Goal: Task Accomplishment & Management: Use online tool/utility

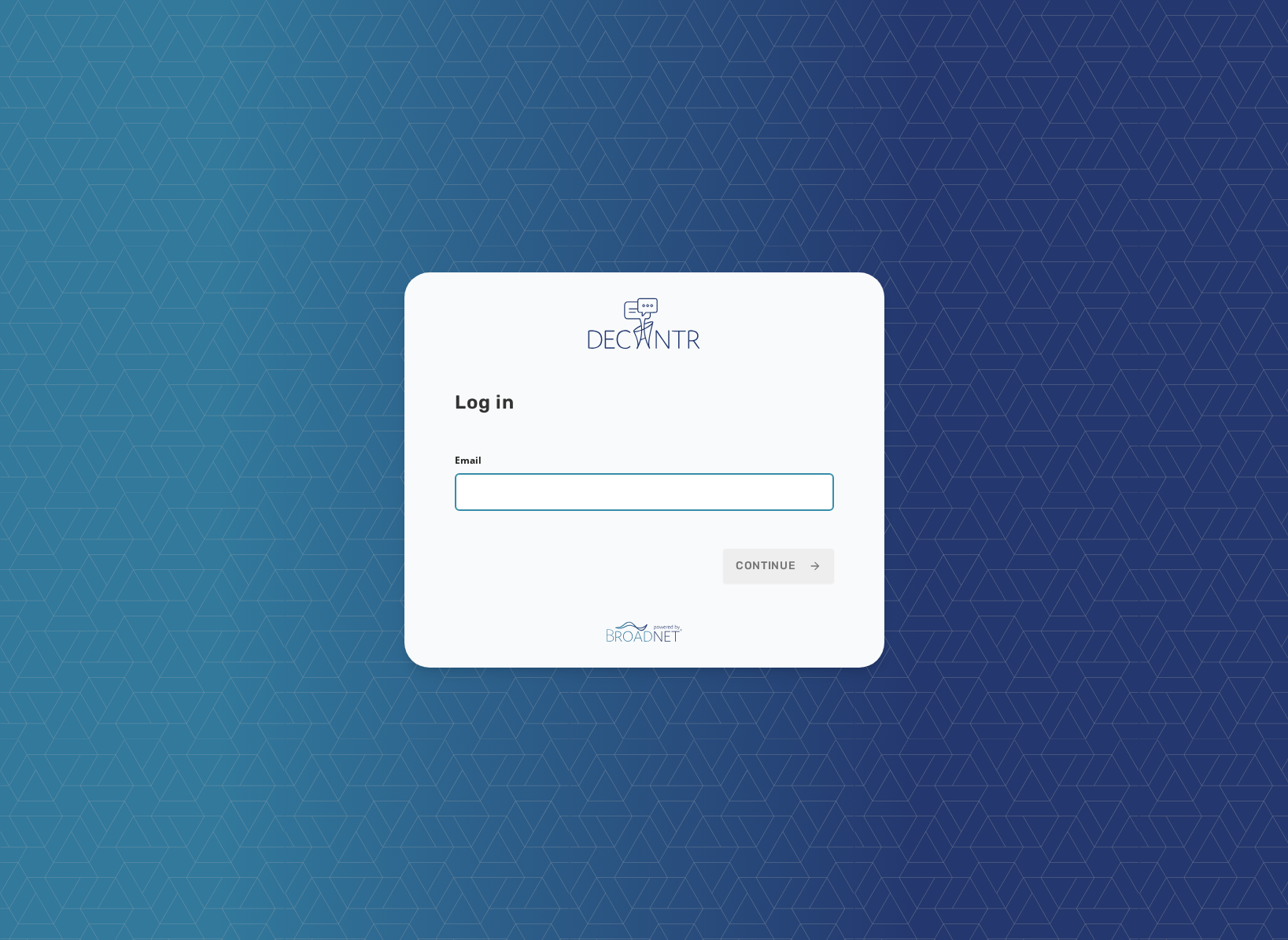
click at [757, 487] on input "Email" at bounding box center [644, 492] width 379 height 38
type input "**********"
click at [724, 549] on button "Continue" at bounding box center [779, 566] width 111 height 34
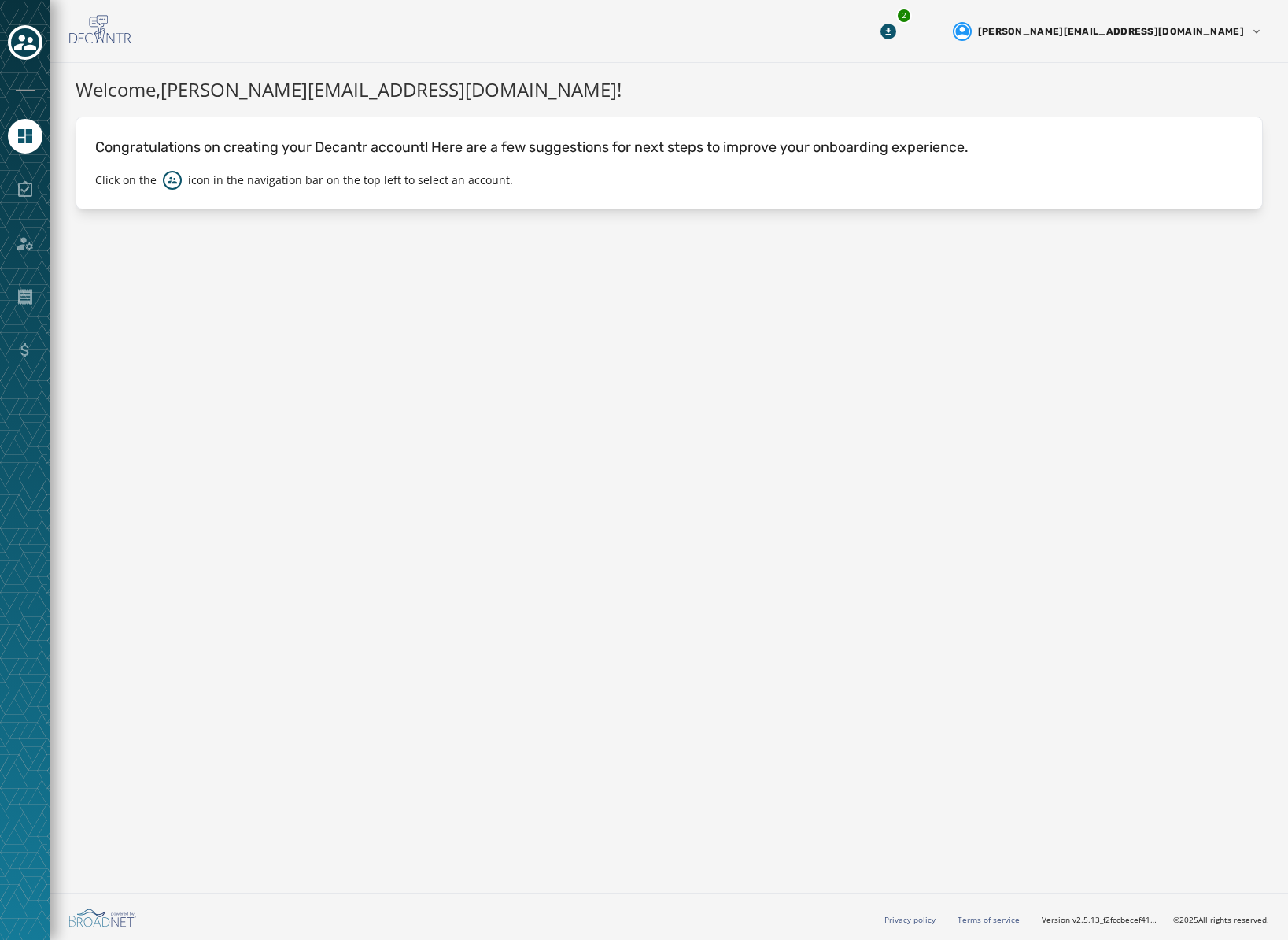
click at [25, 196] on div at bounding box center [25, 190] width 34 height 34
click at [21, 136] on icon "Navigate to Home" at bounding box center [25, 136] width 19 height 19
click at [45, 34] on div at bounding box center [25, 470] width 50 height 940
click at [33, 37] on icon "Toggle account select drawer" at bounding box center [25, 43] width 22 height 22
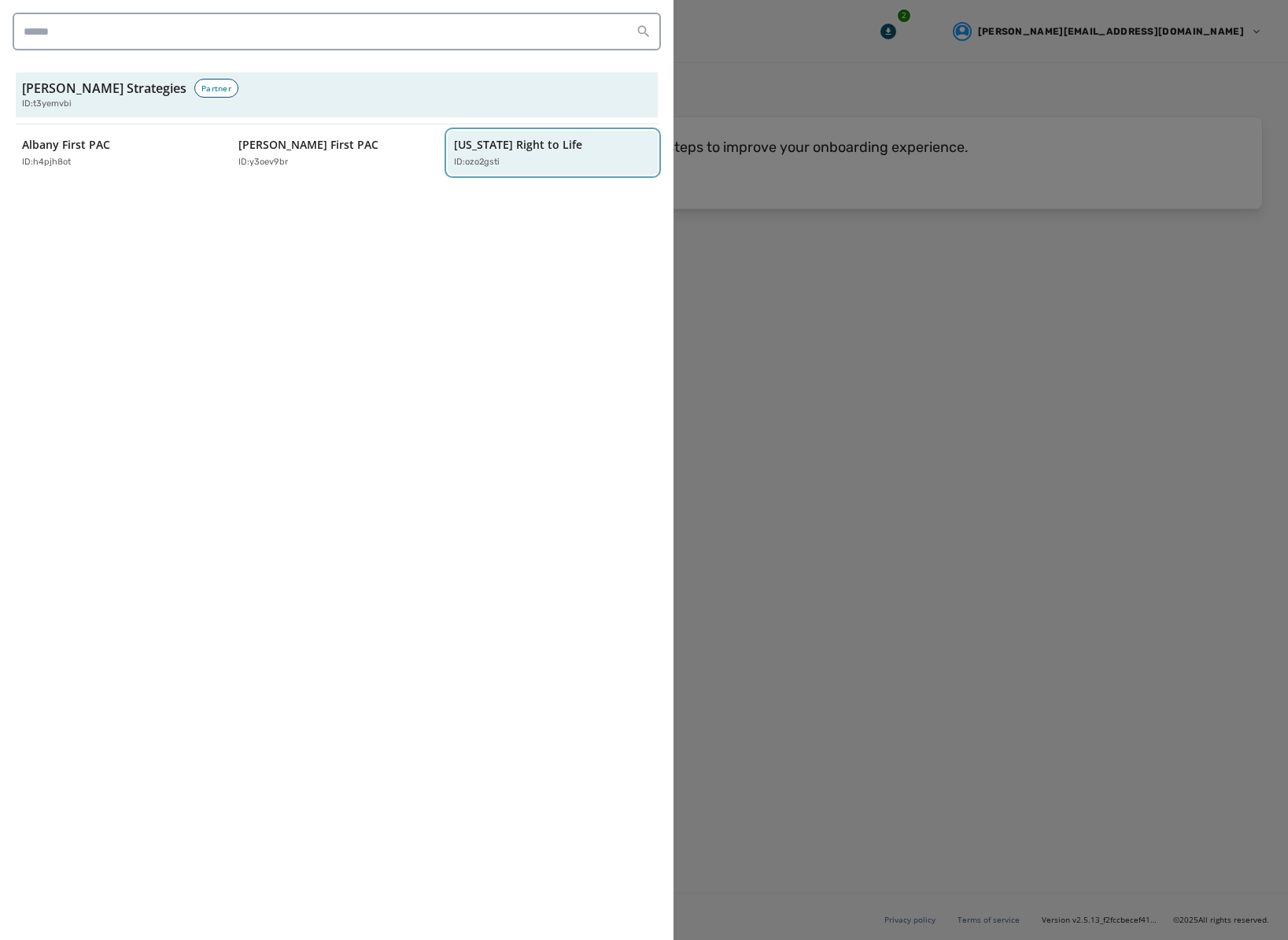
click at [519, 165] on div "ID: ozo2gsti" at bounding box center [544, 163] width 182 height 14
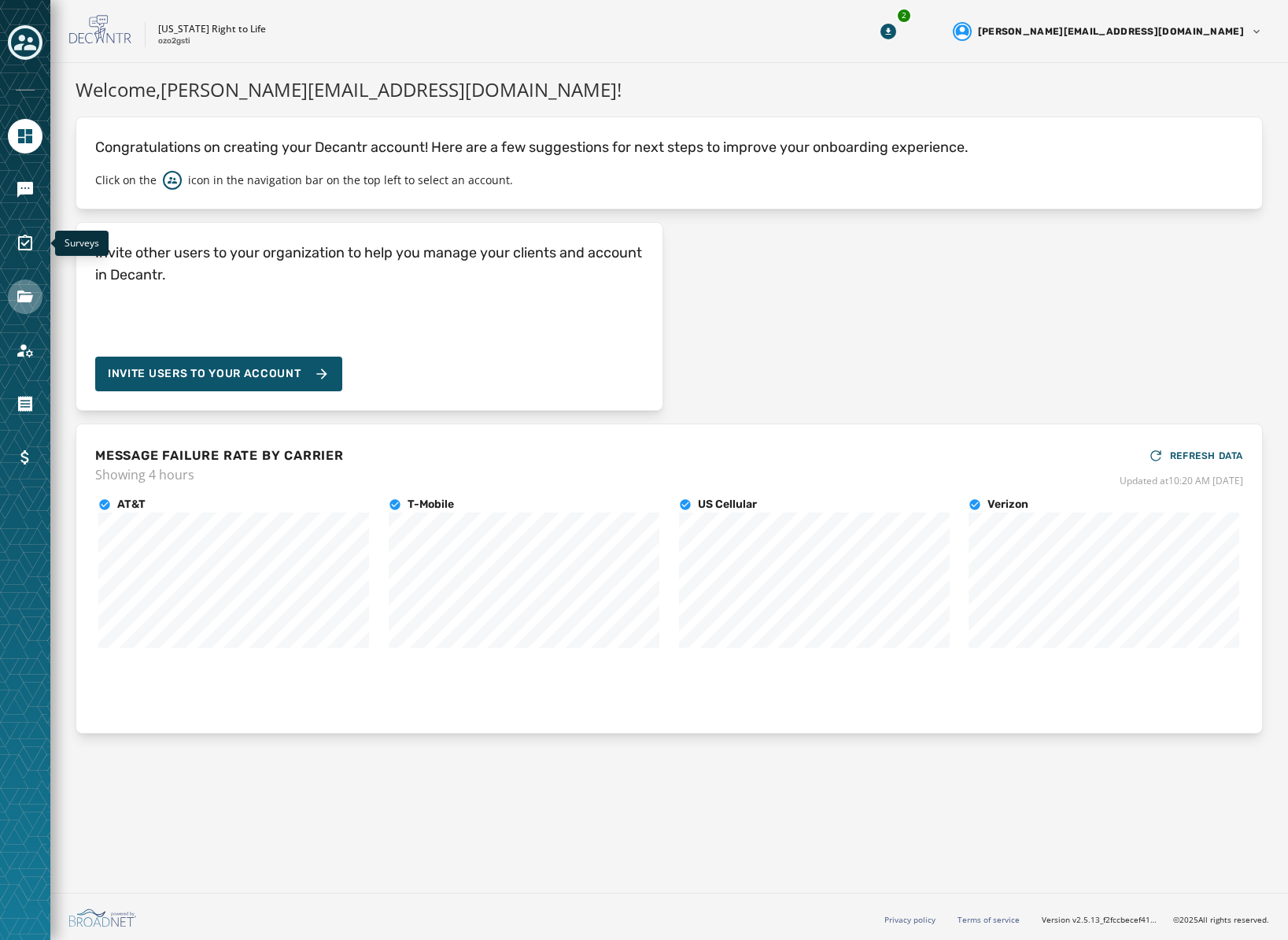
drag, startPoint x: 27, startPoint y: 247, endPoint x: 28, endPoint y: 287, distance: 40.0
click at [27, 247] on icon "Navigate to Surveys" at bounding box center [25, 243] width 19 height 19
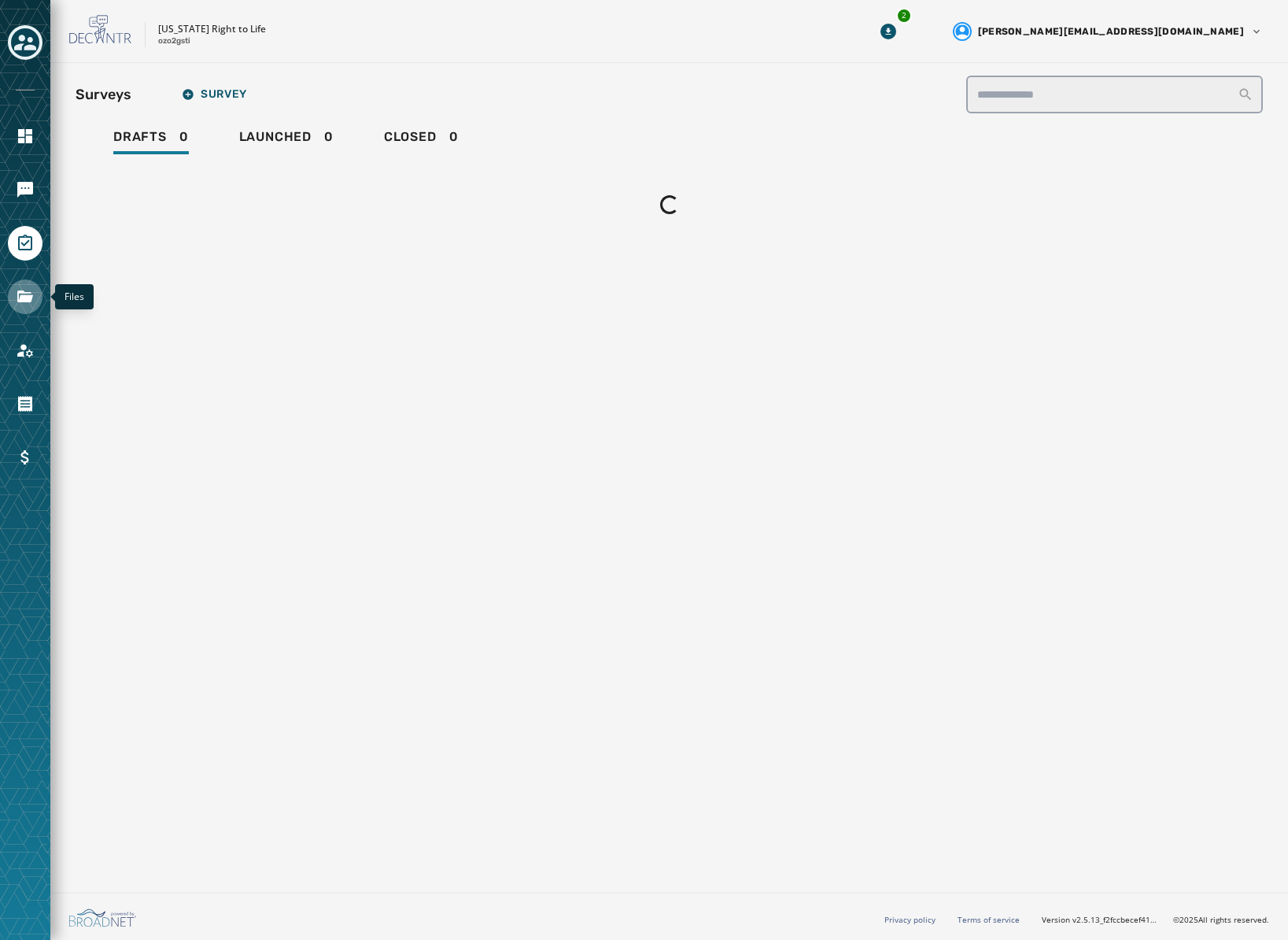
click at [25, 297] on icon "Navigate to Files" at bounding box center [25, 296] width 16 height 12
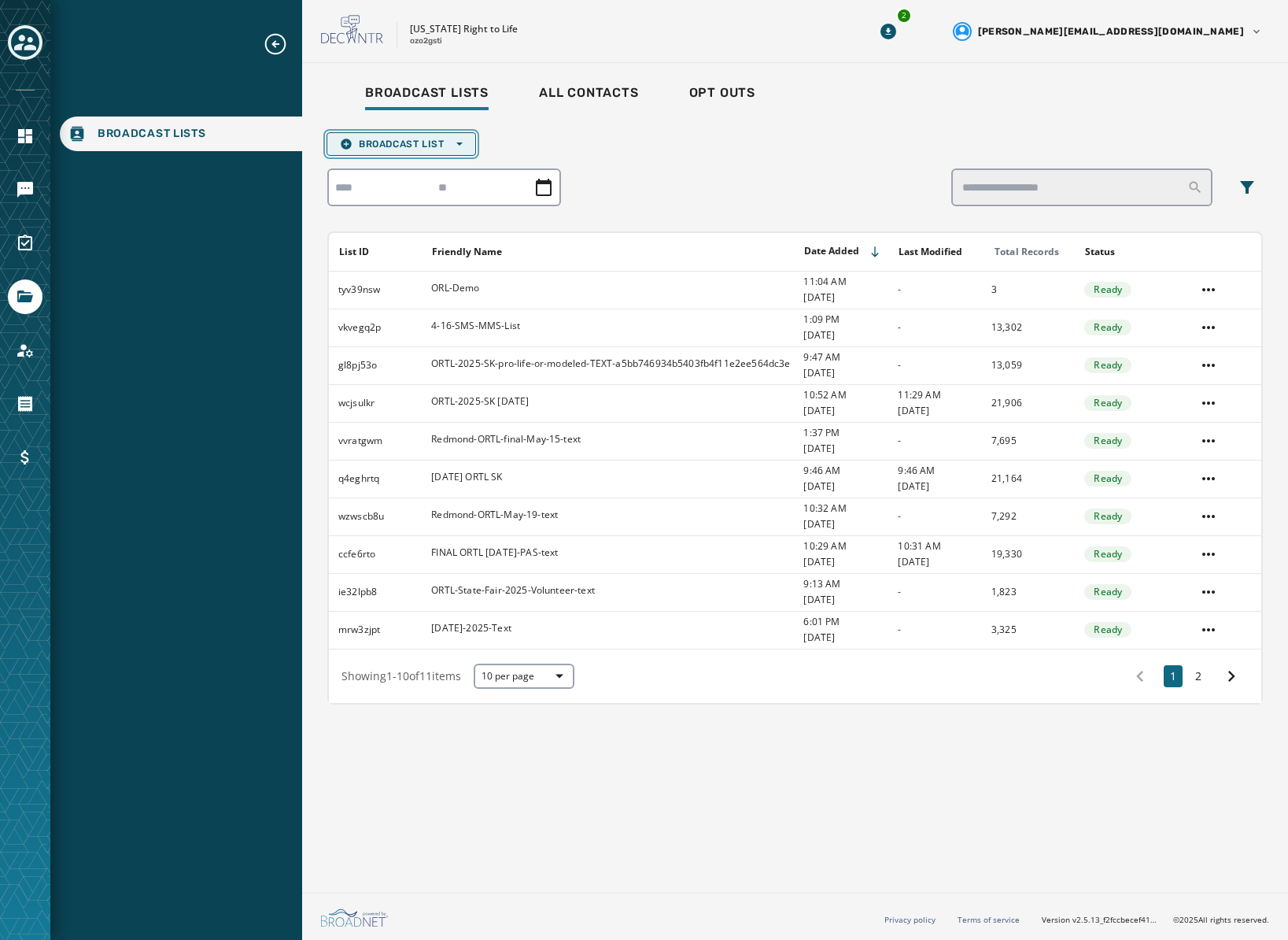
click at [399, 143] on span "Broadcast List Open options" at bounding box center [401, 144] width 123 height 13
click at [422, 168] on span "Upload List" at bounding box center [401, 167] width 123 height 13
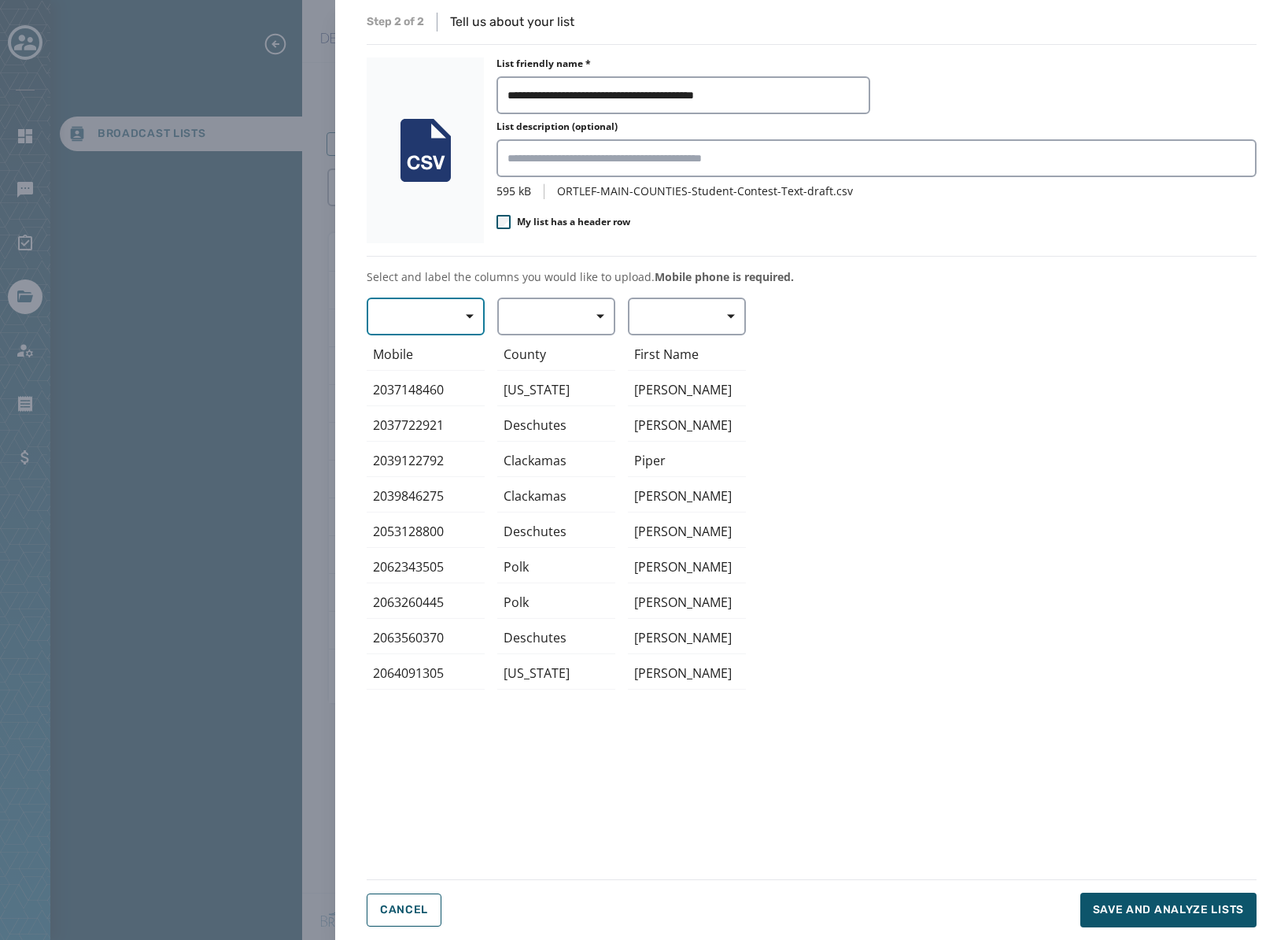
click at [432, 324] on button "button" at bounding box center [426, 316] width 118 height 38
click at [419, 350] on span "Mobile Phone" at bounding box center [422, 352] width 72 height 16
click at [524, 319] on button "button" at bounding box center [556, 316] width 118 height 38
click at [663, 330] on div "Mobile Phone Mobile 2037148460 2037722921 2039122792 2039846275 2053128800 2062…" at bounding box center [812, 578] width 890 height 562
click at [684, 321] on button "button" at bounding box center [687, 316] width 118 height 38
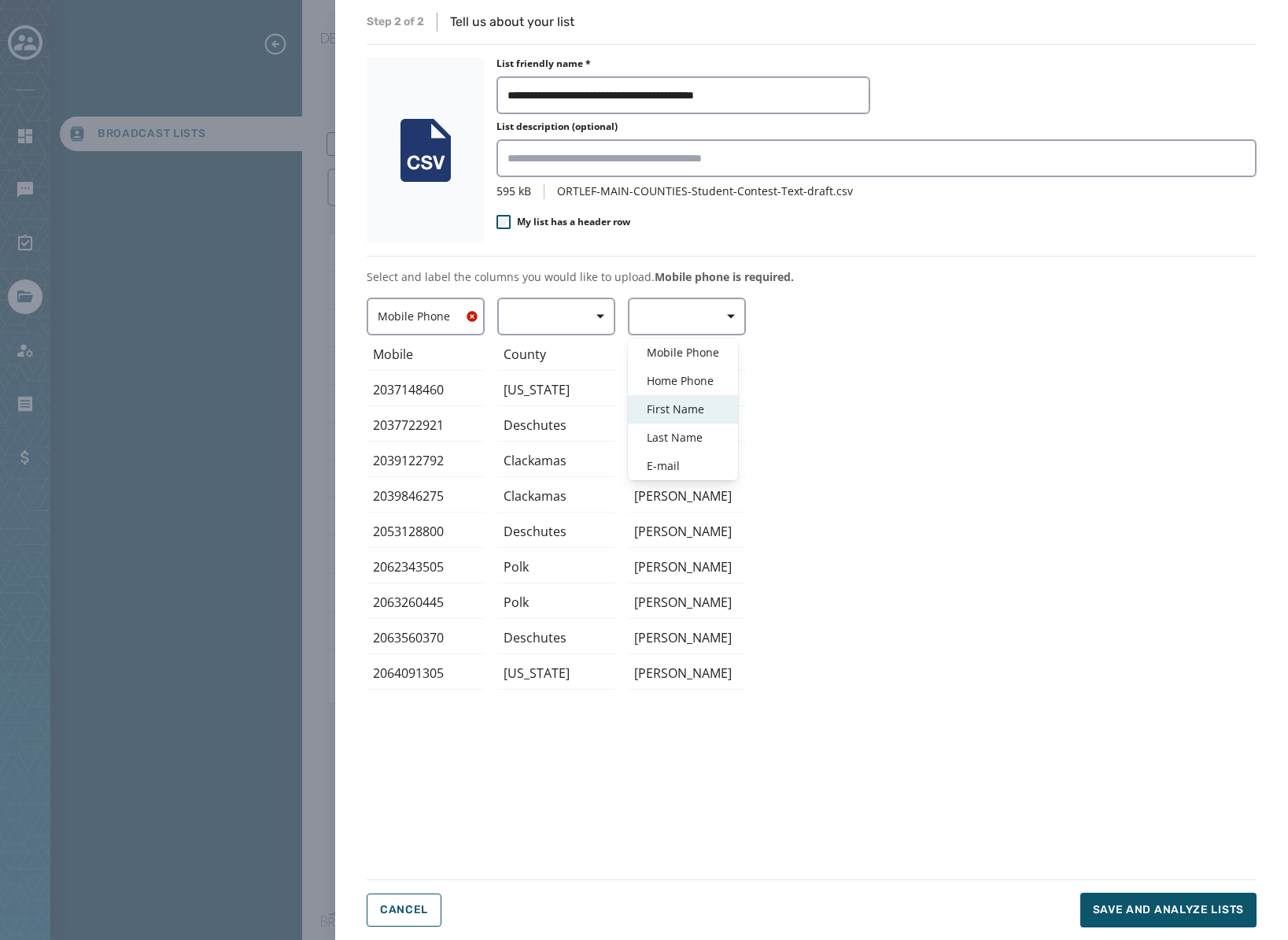
click at [698, 415] on span "First Name" at bounding box center [683, 409] width 72 height 16
click at [558, 225] on span "My list has a header row" at bounding box center [574, 221] width 114 height 13
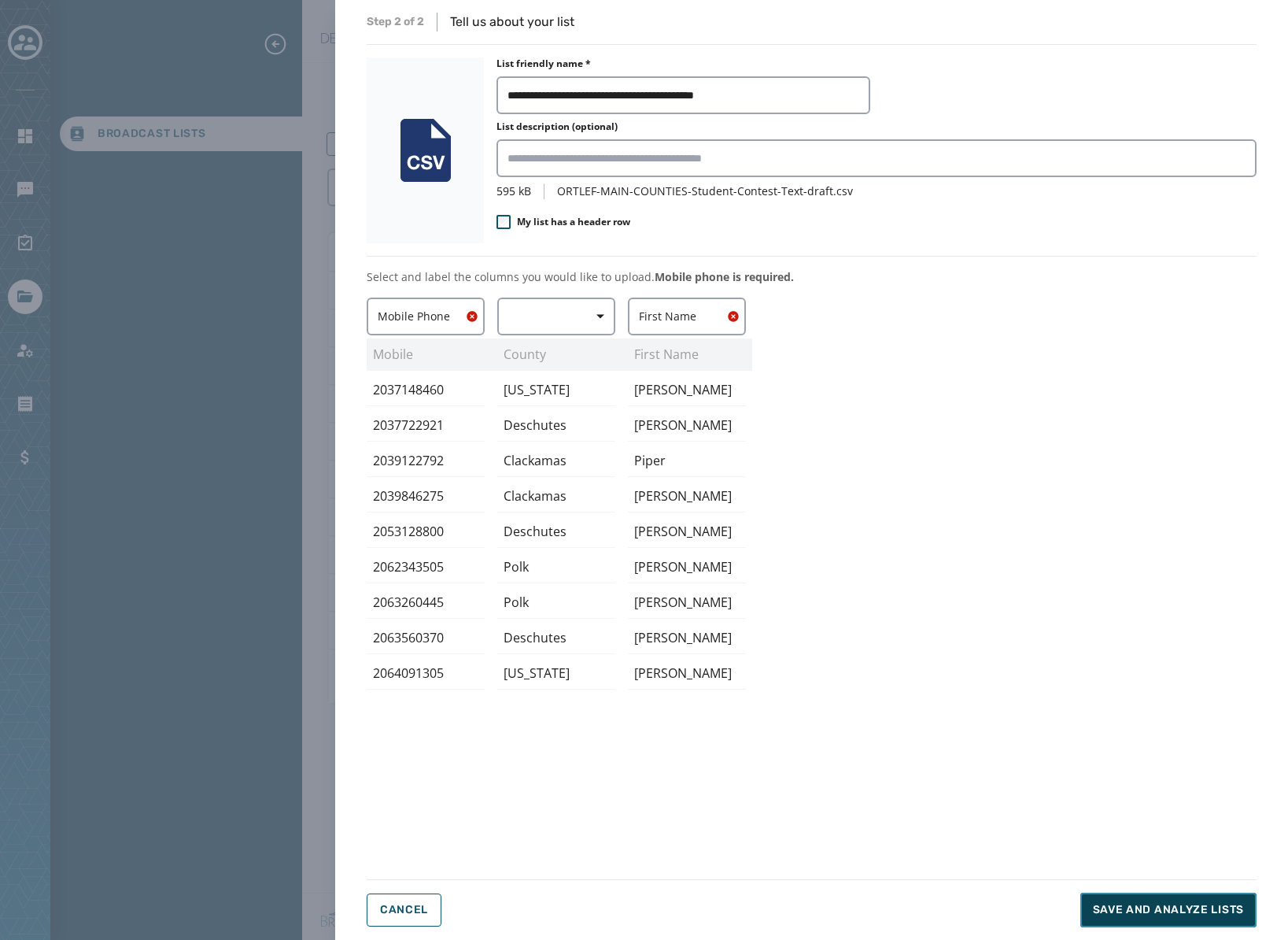
click at [1182, 906] on span "Save and analyze lists" at bounding box center [1168, 910] width 151 height 16
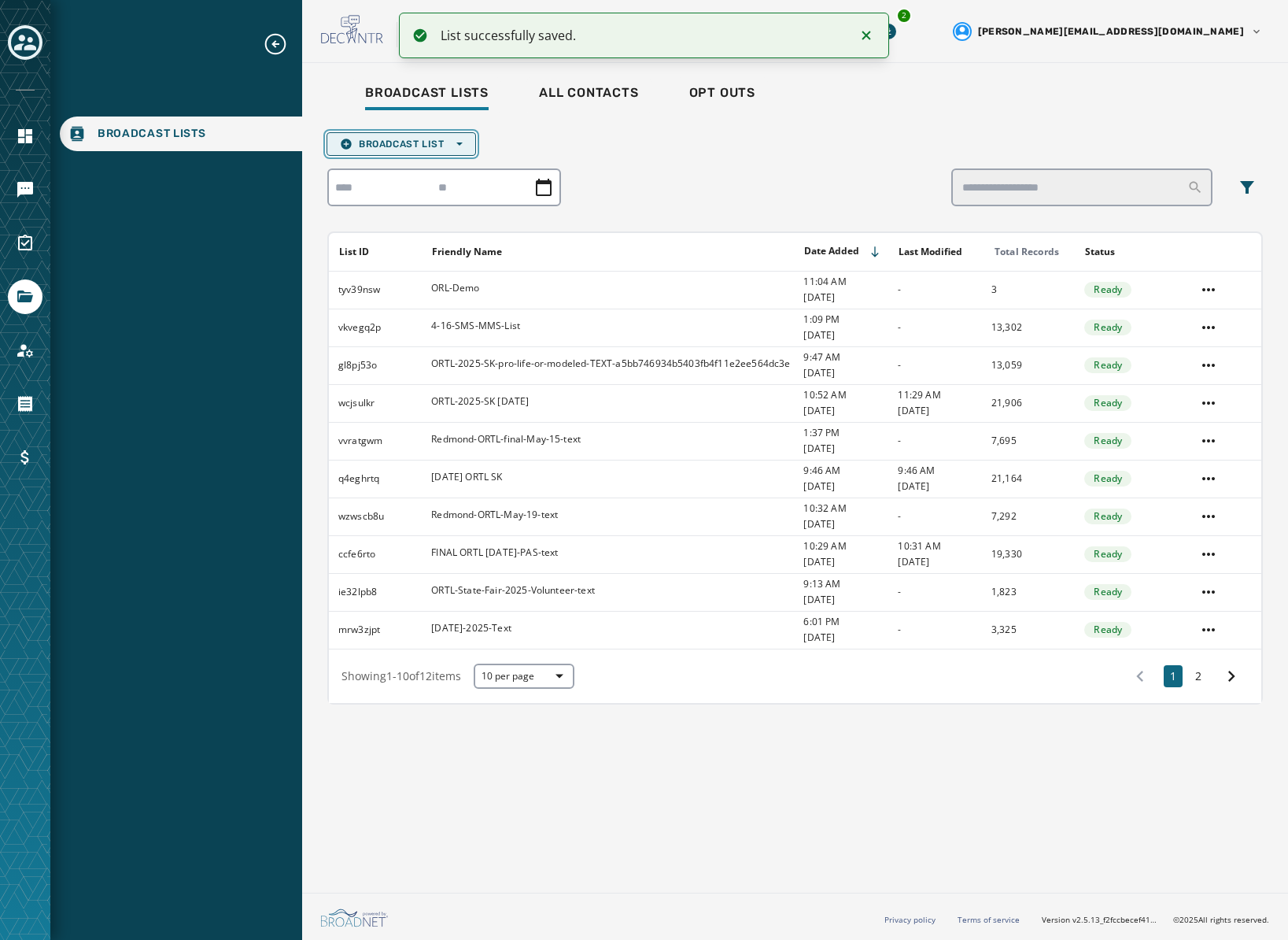
click at [423, 140] on span "Broadcast List Open options" at bounding box center [401, 144] width 123 height 13
click at [414, 169] on span "Upload List" at bounding box center [401, 167] width 123 height 13
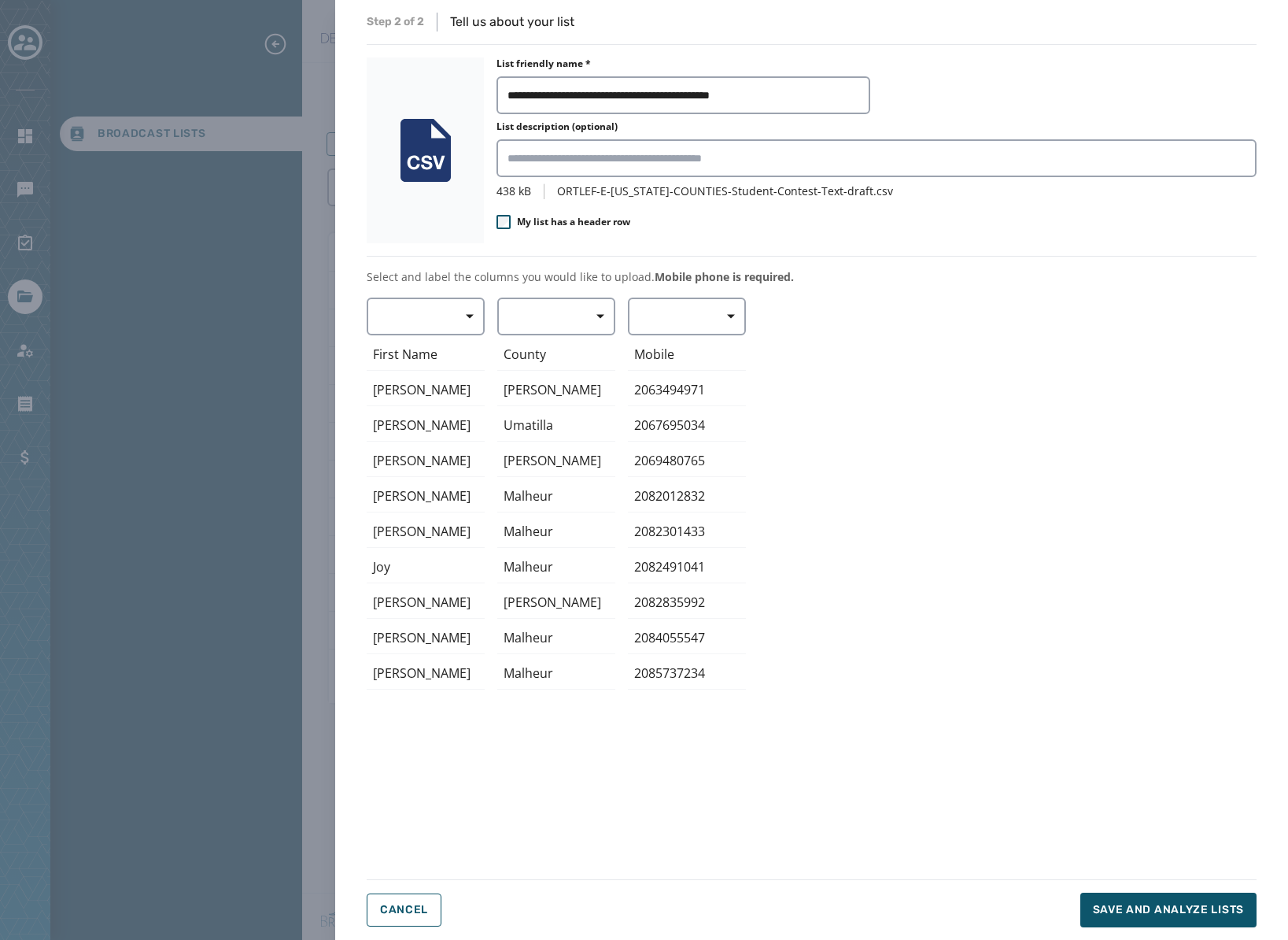
click at [564, 219] on span "My list has a header row" at bounding box center [574, 221] width 114 height 13
click at [464, 302] on span "button" at bounding box center [464, 316] width 38 height 32
click at [420, 402] on span "First Name" at bounding box center [422, 409] width 72 height 16
click at [711, 308] on span "button" at bounding box center [725, 316] width 38 height 32
drag, startPoint x: 698, startPoint y: 360, endPoint x: 706, endPoint y: 359, distance: 8.1
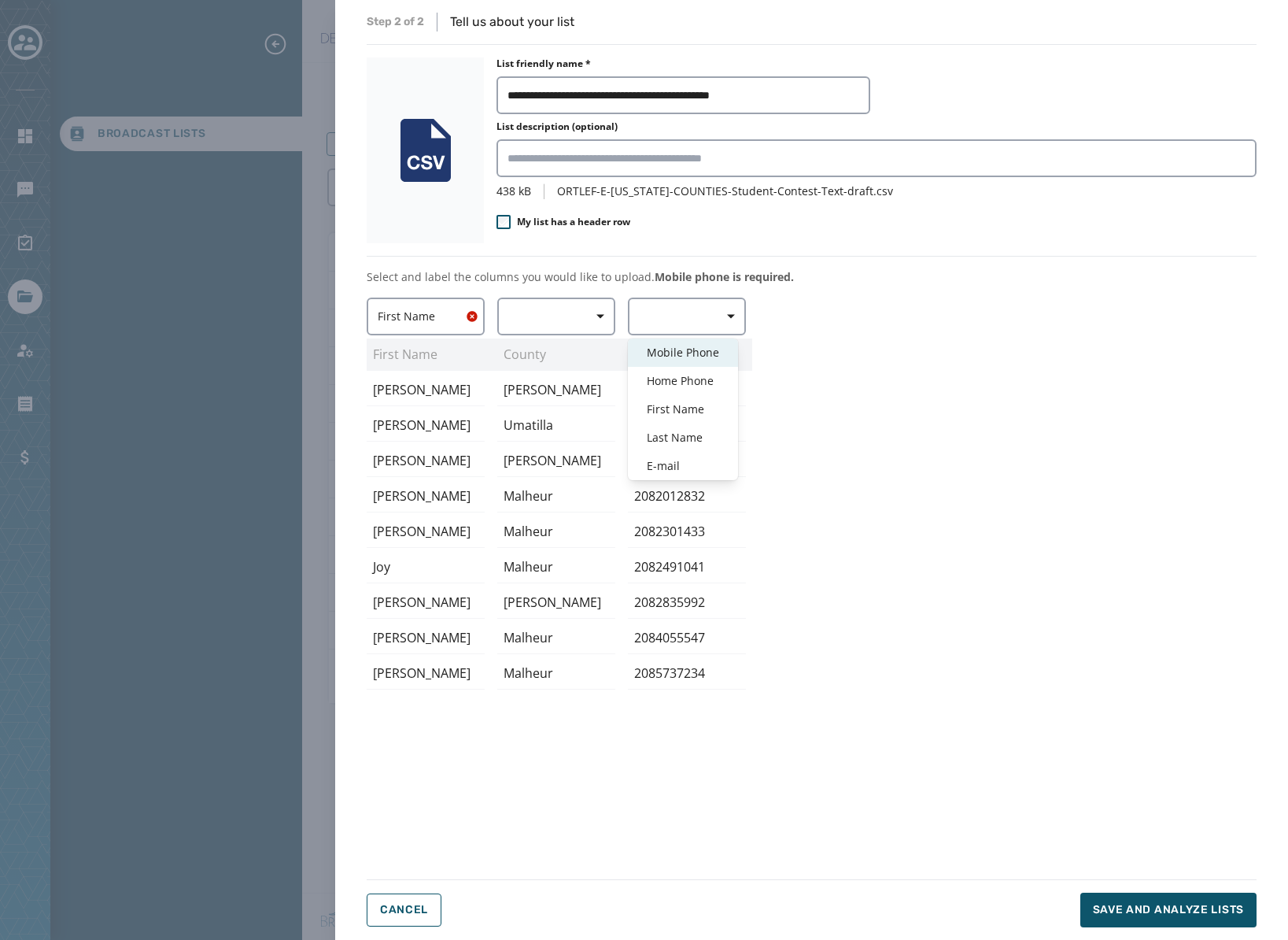
click at [698, 360] on div "Mobile Phone" at bounding box center [683, 352] width 110 height 28
click at [1153, 907] on span "Save and analyze lists" at bounding box center [1168, 910] width 151 height 16
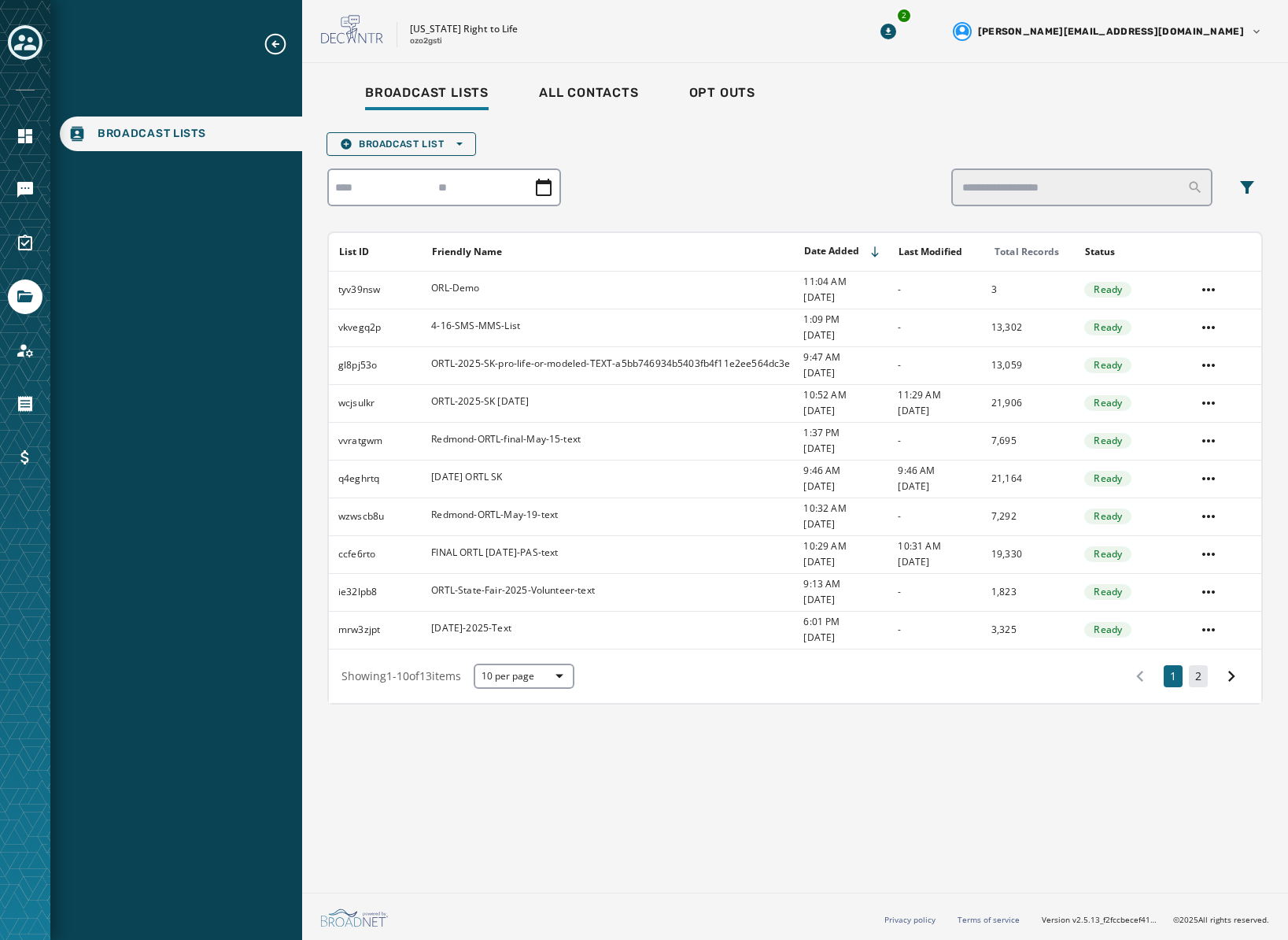
click at [1206, 669] on button "2" at bounding box center [1198, 676] width 19 height 22
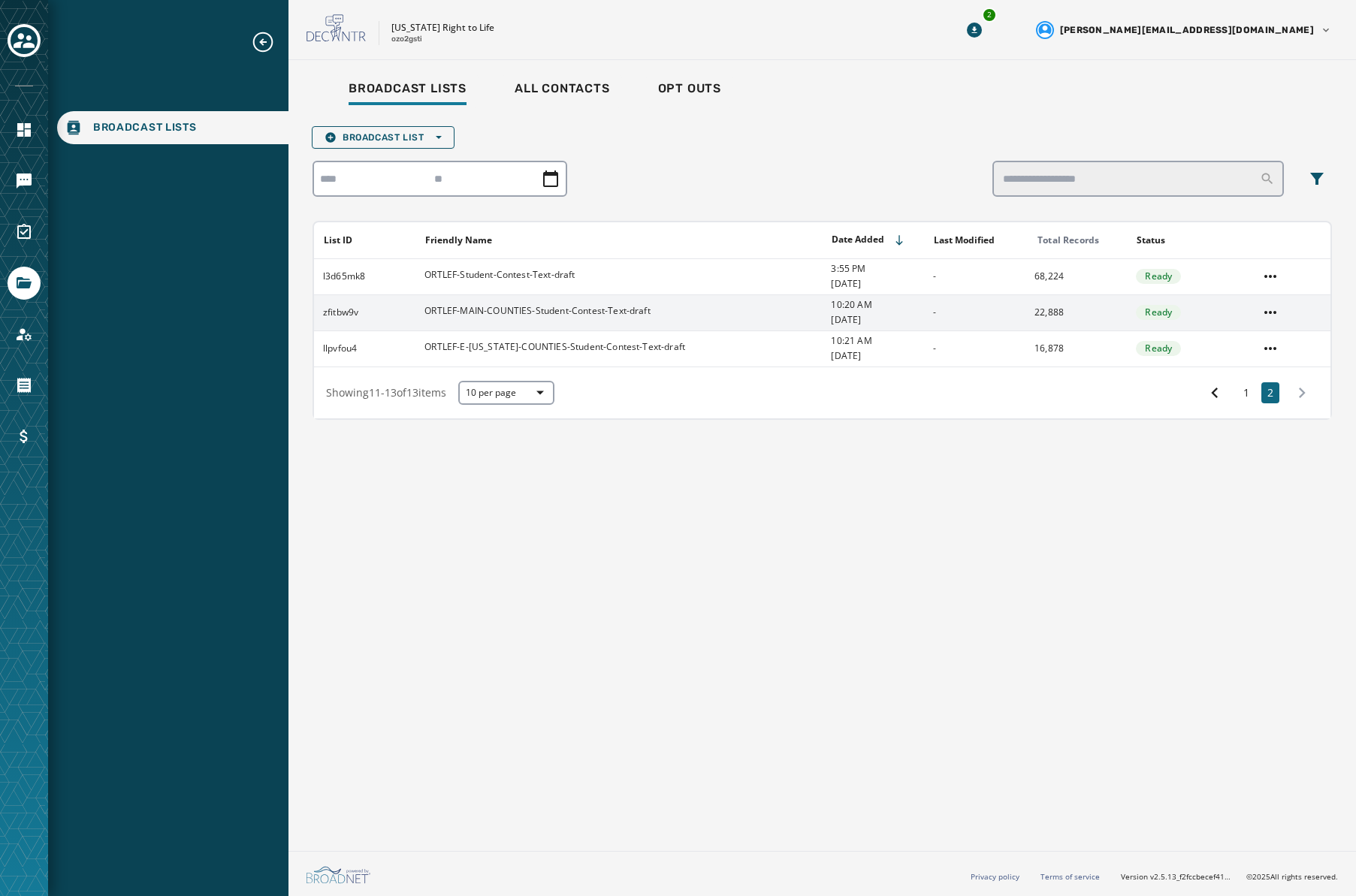
click at [566, 317] on div "ORTLEF-MAIN-COUNTIES-Student-Contest-Text-draft" at bounding box center [537, 312] width 226 height 15
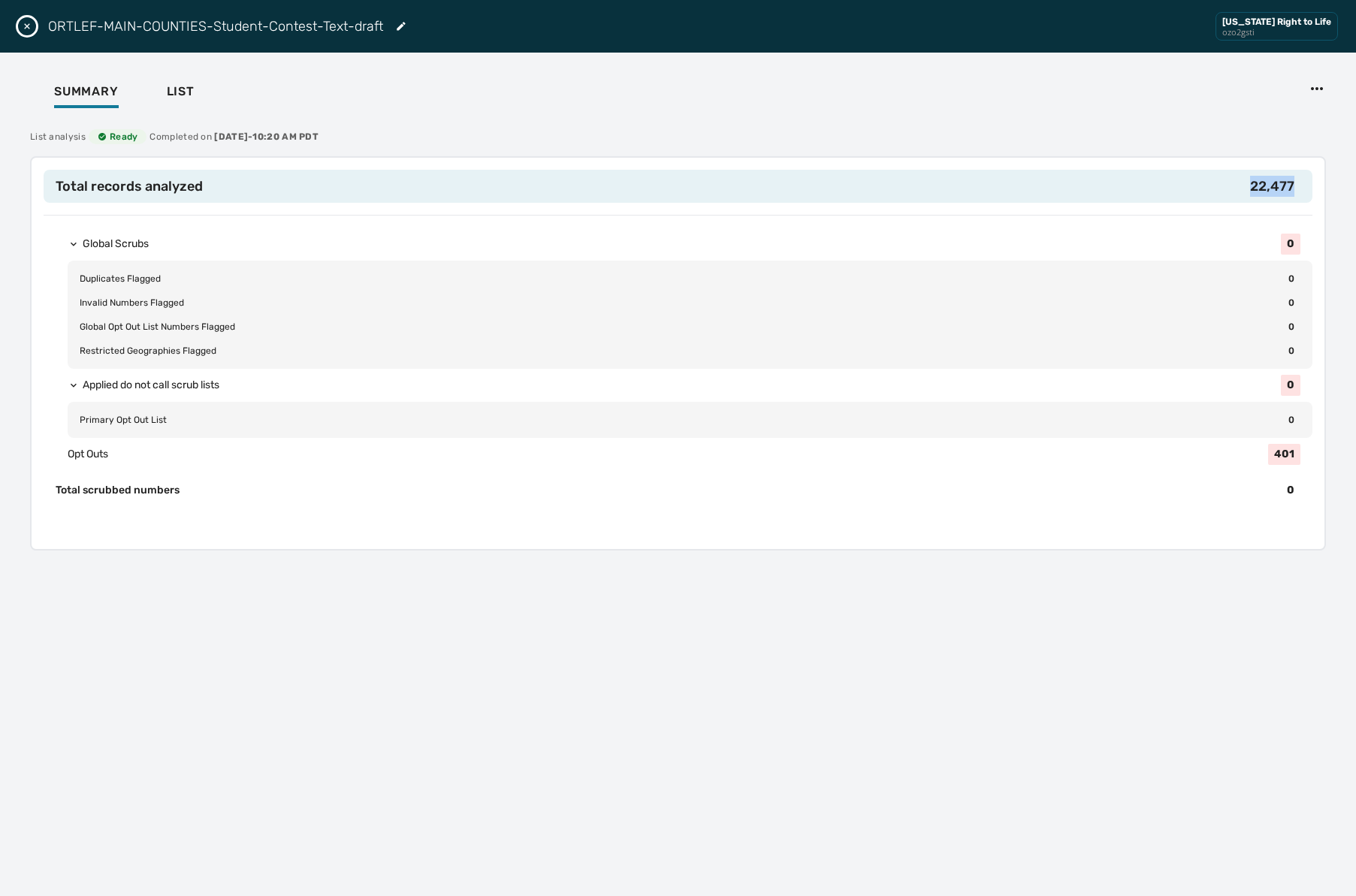
drag, startPoint x: 1268, startPoint y: 182, endPoint x: 1239, endPoint y: 187, distance: 29.4
click at [1229, 187] on h2 "Total records analyzed 22,477" at bounding box center [678, 186] width 1269 height 33
copy span "22,477"
click at [21, 29] on icon "Close drawer" at bounding box center [27, 26] width 12 height 12
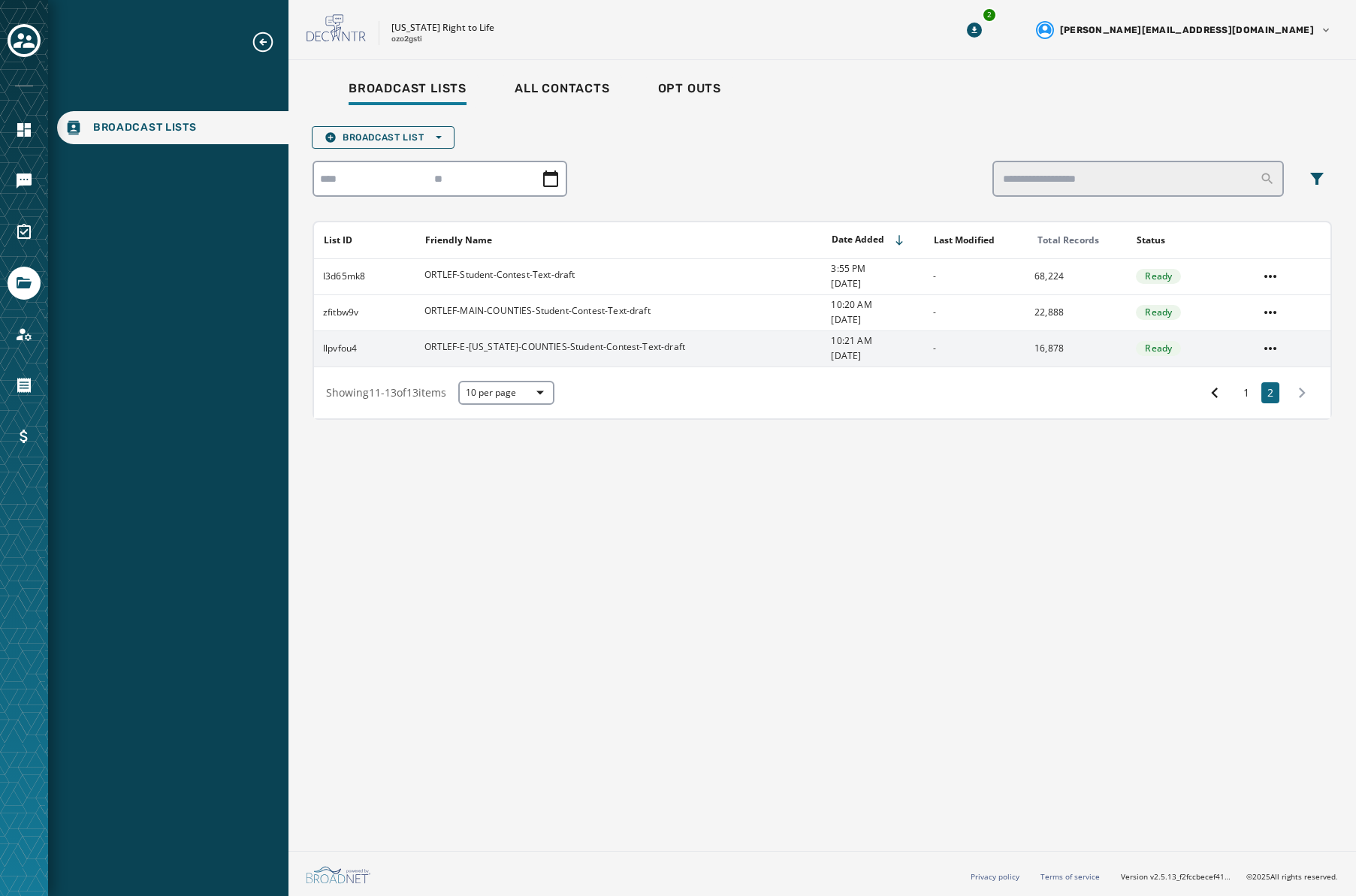
click at [540, 345] on span "ORTLEF-E-[US_STATE]-COUNTIES-Student-Contest-Text-draft" at bounding box center [554, 347] width 261 height 12
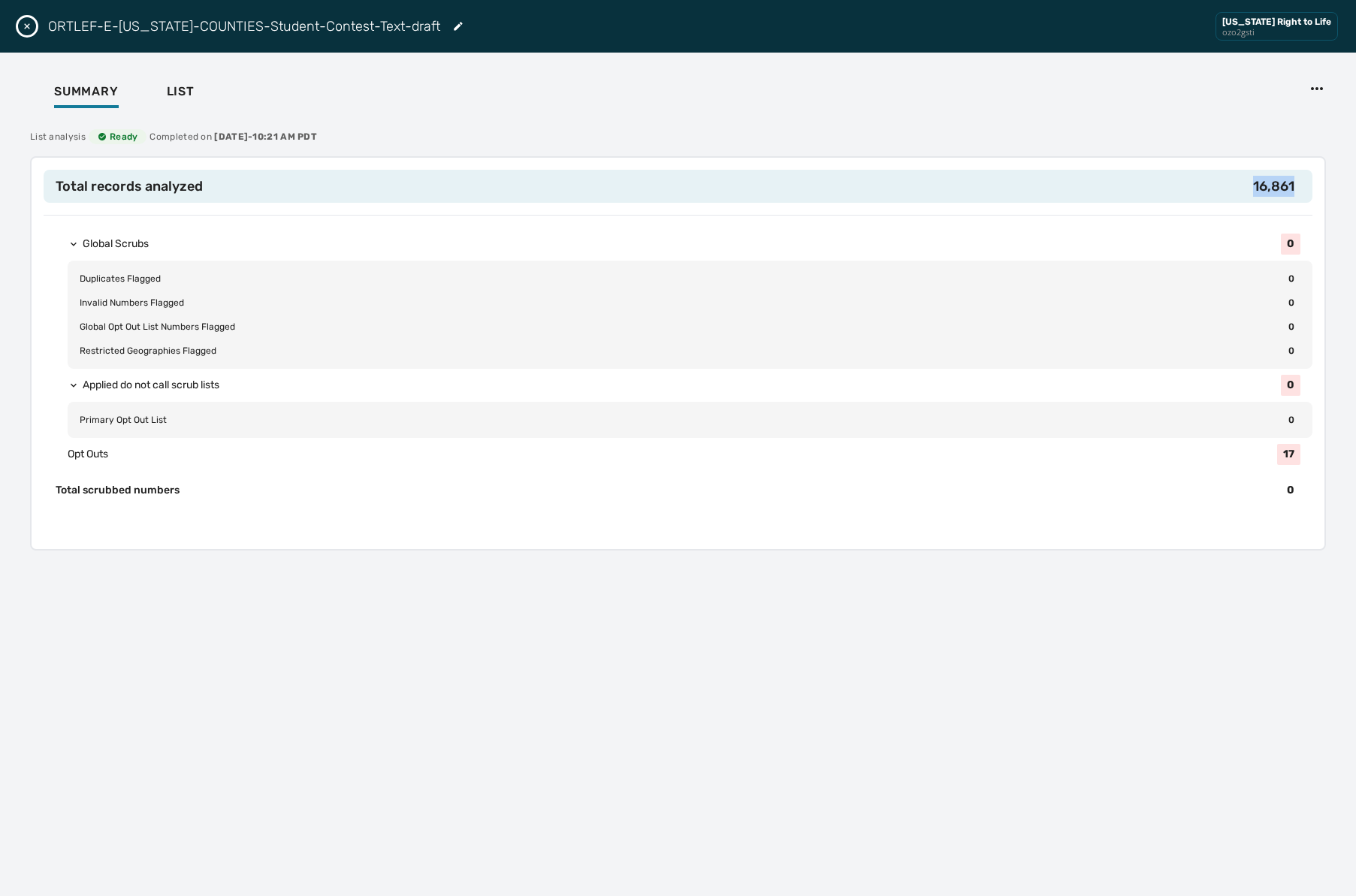
click at [1222, 180] on h2 "Total records analyzed 16,861" at bounding box center [678, 186] width 1269 height 33
copy span "16,861"
